Goal: Information Seeking & Learning: Check status

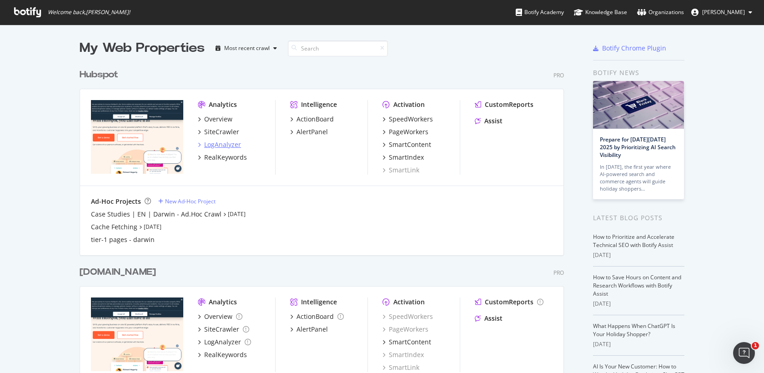
click at [224, 146] on div "LogAnalyzer" at bounding box center [222, 144] width 37 height 9
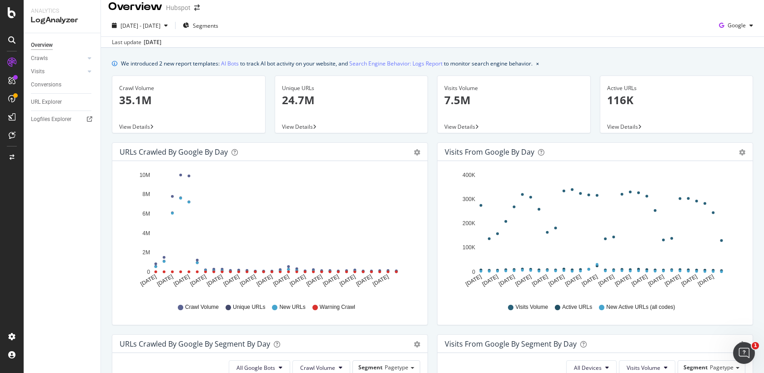
scroll to position [5, 0]
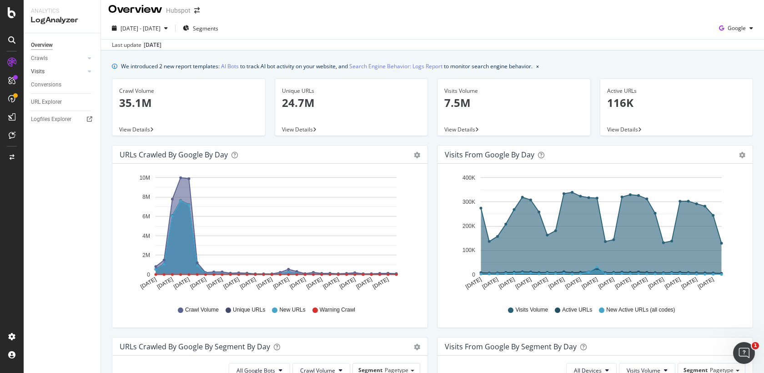
click at [58, 73] on link "Visits" at bounding box center [58, 72] width 54 height 10
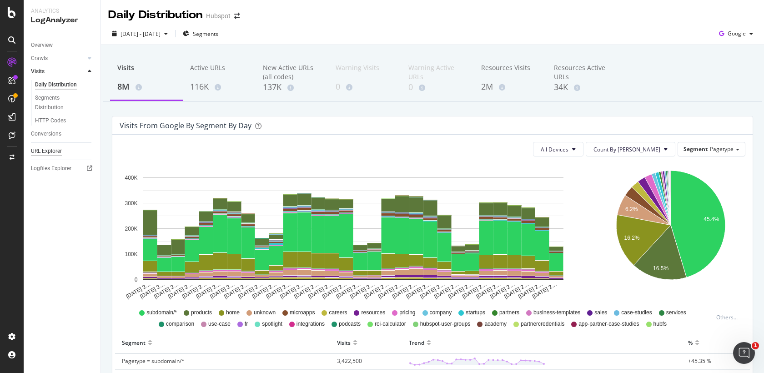
click at [52, 150] on div "URL Explorer" at bounding box center [46, 151] width 31 height 10
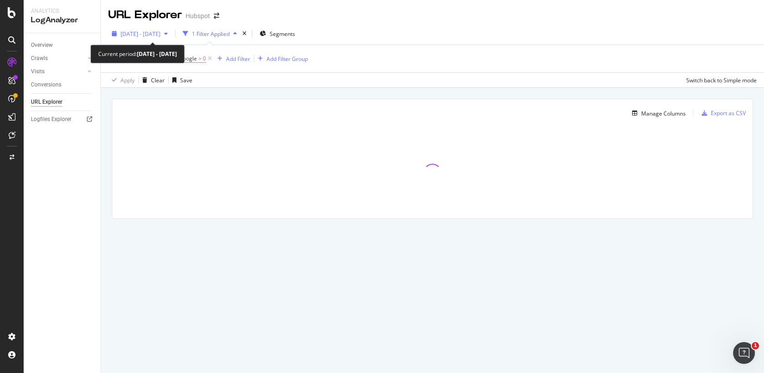
click at [160, 35] on span "[DATE] - [DATE]" at bounding box center [140, 34] width 40 height 8
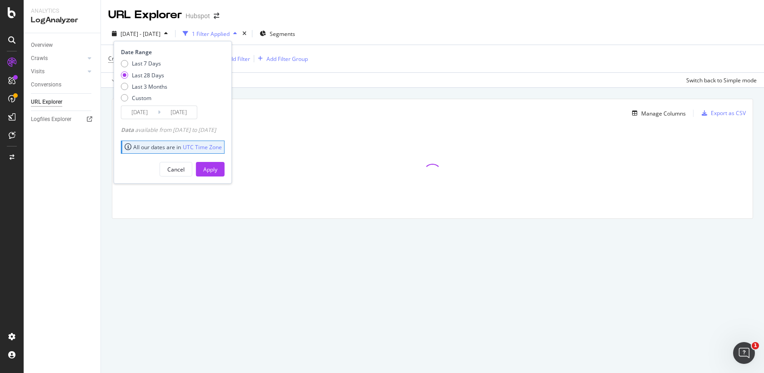
click at [285, 88] on div "Manage Columns Export as CSV Full URL Crawls: Count On Period By Google" at bounding box center [432, 169] width 663 height 163
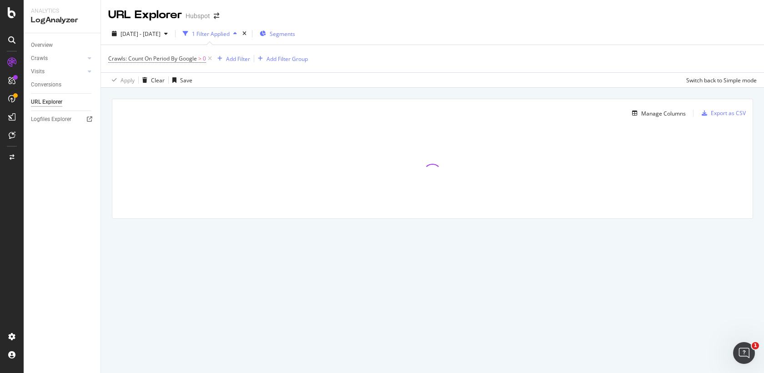
click at [295, 37] on span "Segments" at bounding box center [282, 34] width 25 height 8
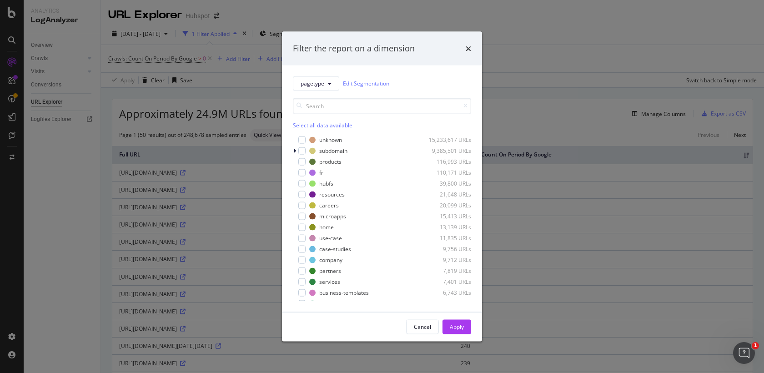
click at [471, 43] on div "Filter the report on a dimension" at bounding box center [382, 49] width 200 height 34
click at [267, 78] on div "Filter the report on a dimension pagetype Edit Segmentation Select all data ava…" at bounding box center [382, 186] width 764 height 373
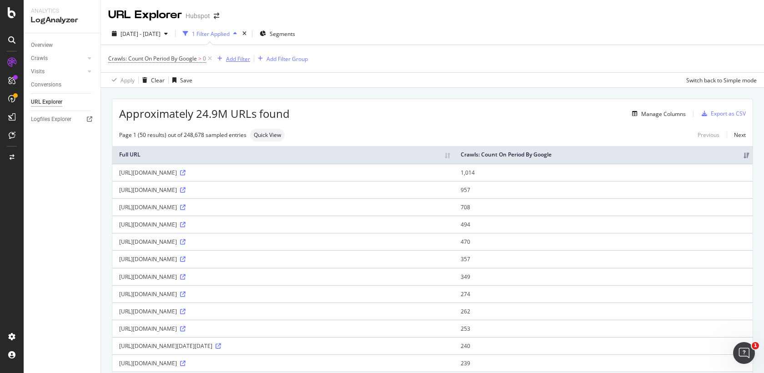
click at [240, 58] on div "Add Filter" at bounding box center [238, 59] width 24 height 8
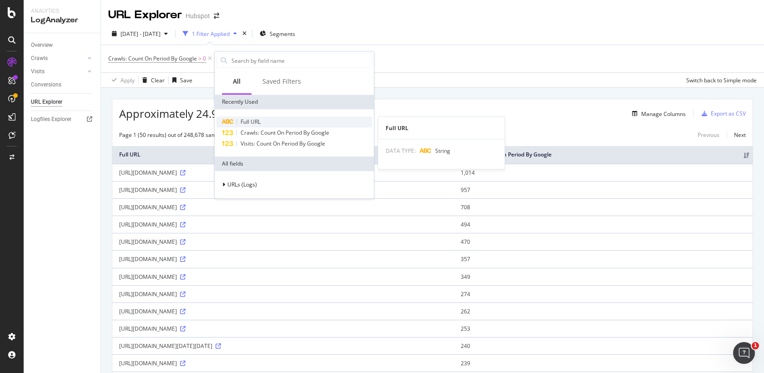
click at [246, 122] on span "Full URL" at bounding box center [251, 122] width 20 height 8
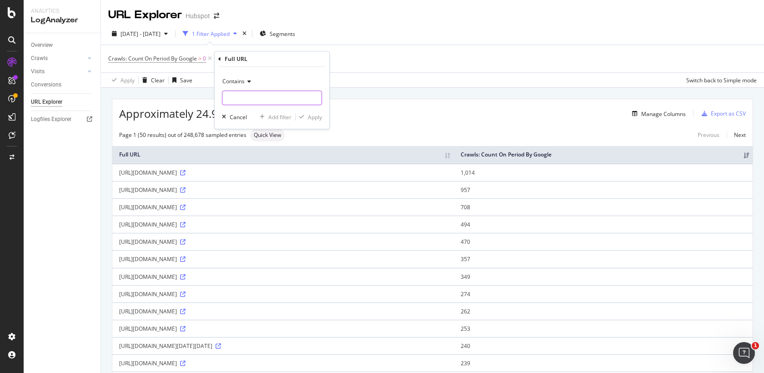
click at [245, 97] on input "text" at bounding box center [271, 97] width 99 height 15
paste input "[URL][DOMAIN_NAME][DOMAIN_NAME]"
type input "[URL][DOMAIN_NAME][DOMAIN_NAME]"
click at [301, 114] on icon "button" at bounding box center [301, 116] width 5 height 5
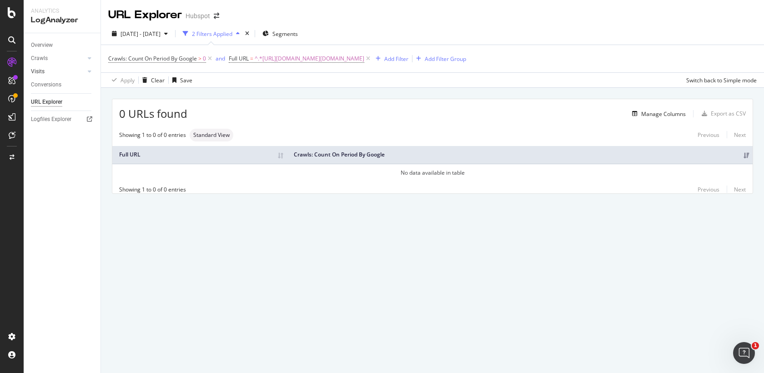
click at [66, 74] on link "Visits" at bounding box center [58, 72] width 54 height 10
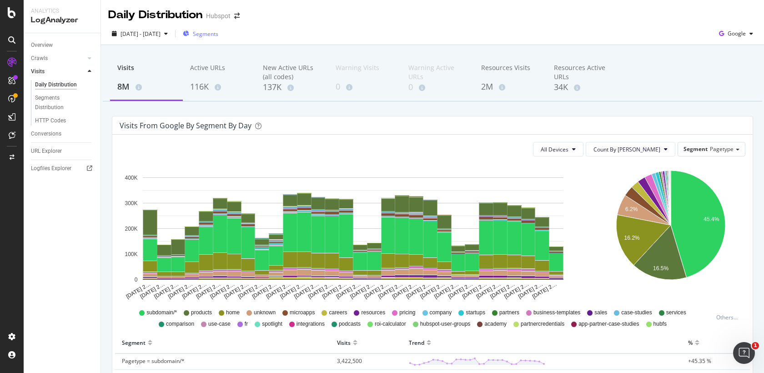
click at [218, 34] on span "Segments" at bounding box center [205, 34] width 25 height 8
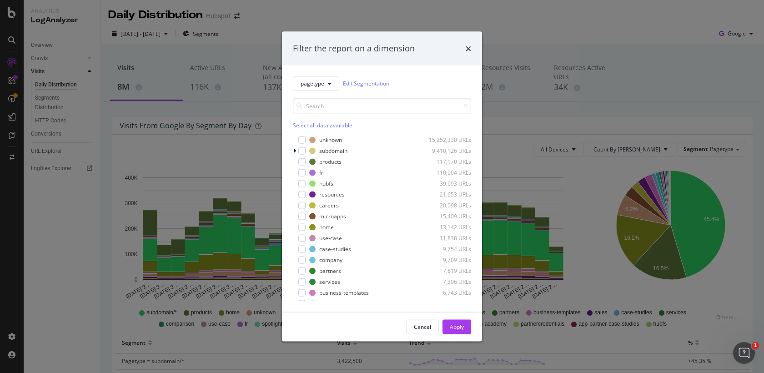
click at [59, 208] on div "Filter the report on a dimension pagetype Edit Segmentation Select all data ava…" at bounding box center [382, 186] width 764 height 373
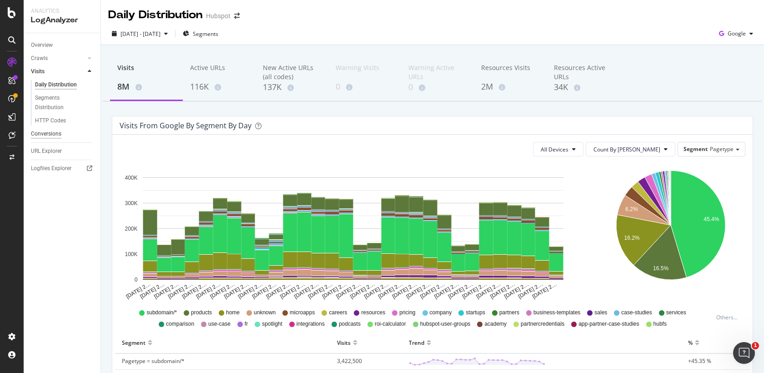
click at [54, 135] on div "Conversions" at bounding box center [46, 134] width 30 height 10
